Goal: Transaction & Acquisition: Purchase product/service

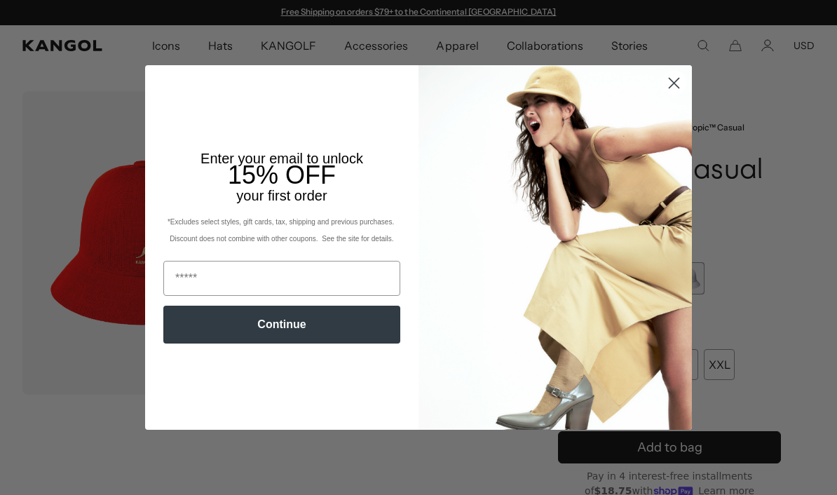
click at [675, 76] on circle "Close dialog" at bounding box center [674, 83] width 23 height 23
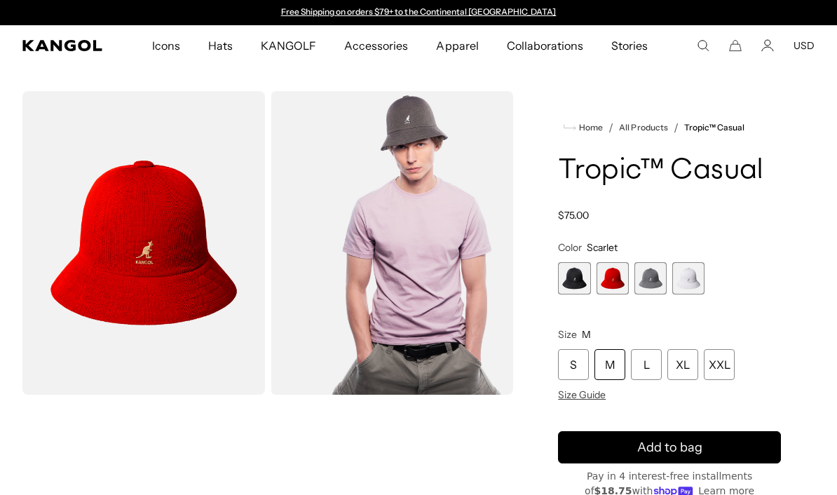
click at [619, 283] on span "2 of 4" at bounding box center [613, 278] width 32 height 32
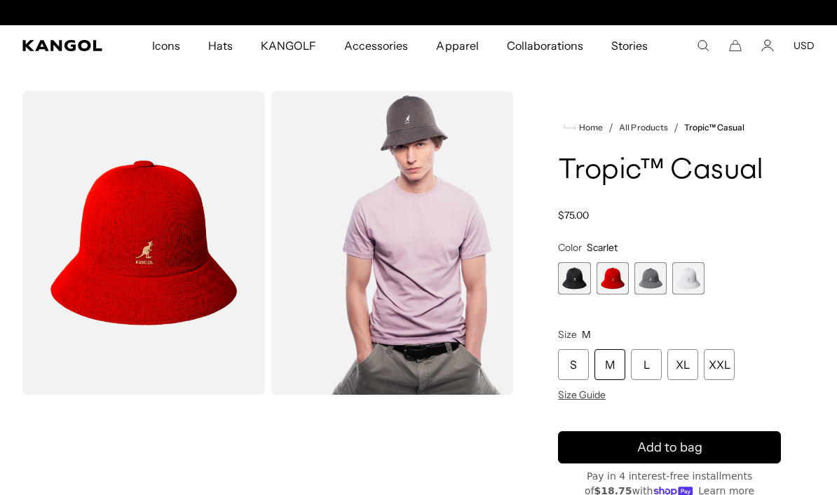
click at [619, 271] on span "2 of 4" at bounding box center [613, 278] width 32 height 32
click at [614, 274] on span "2 of 4" at bounding box center [613, 278] width 32 height 32
click at [617, 282] on span "2 of 4" at bounding box center [613, 278] width 32 height 32
click at [617, 281] on span "2 of 4" at bounding box center [613, 278] width 32 height 32
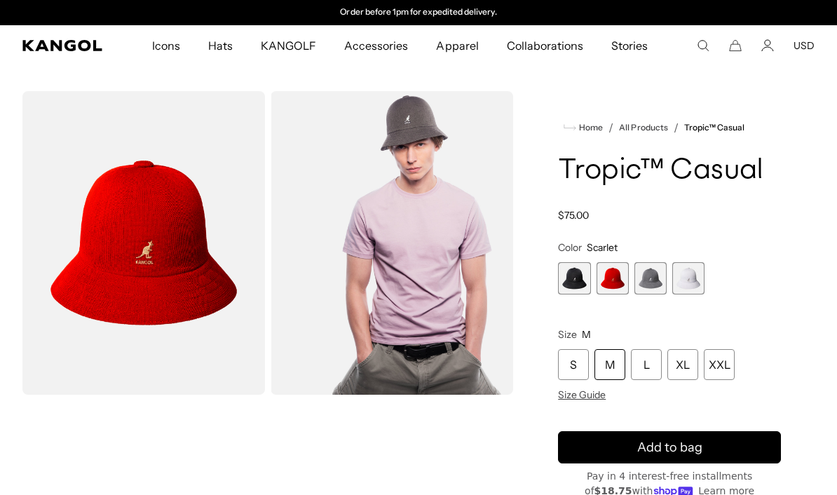
click at [617, 283] on span "2 of 4" at bounding box center [613, 278] width 32 height 32
click at [685, 370] on div "XL" at bounding box center [683, 364] width 31 height 31
click at [684, 359] on div "XL" at bounding box center [683, 364] width 31 height 31
click at [684, 358] on div "XL" at bounding box center [683, 364] width 31 height 31
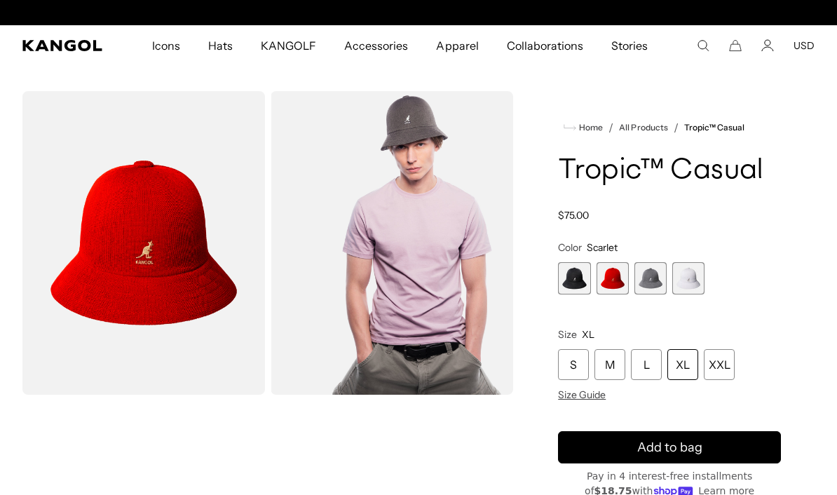
scroll to position [0, 289]
click at [685, 371] on div "XL" at bounding box center [683, 364] width 31 height 31
